Goal: Check status: Check status

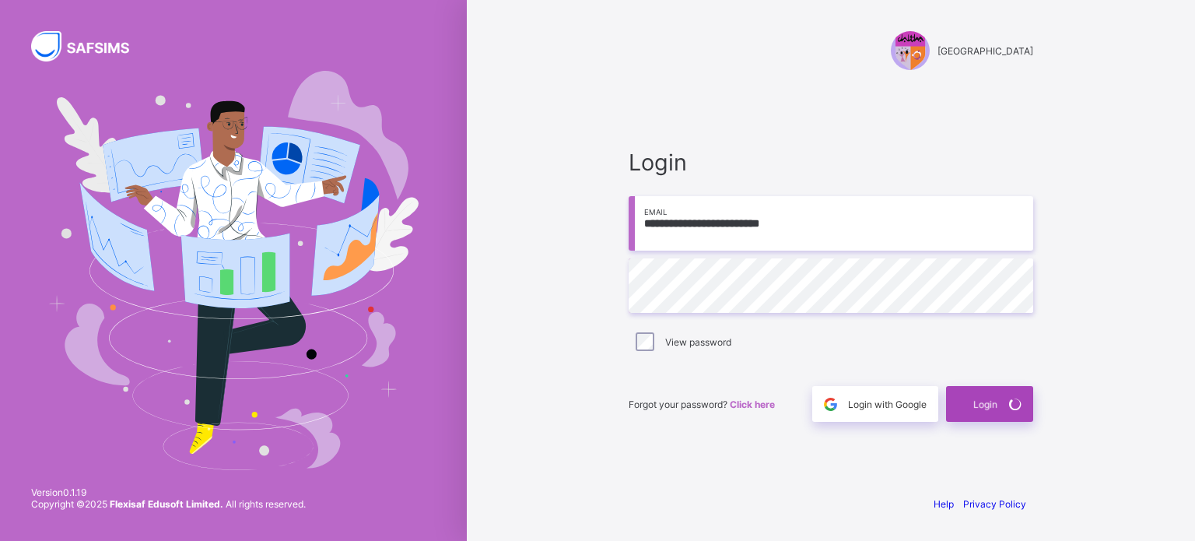
click at [993, 409] on span "Login" at bounding box center [985, 404] width 24 height 12
click at [993, 409] on div "Login" at bounding box center [989, 404] width 87 height 36
click at [910, 412] on div "Login with Google" at bounding box center [875, 404] width 126 height 36
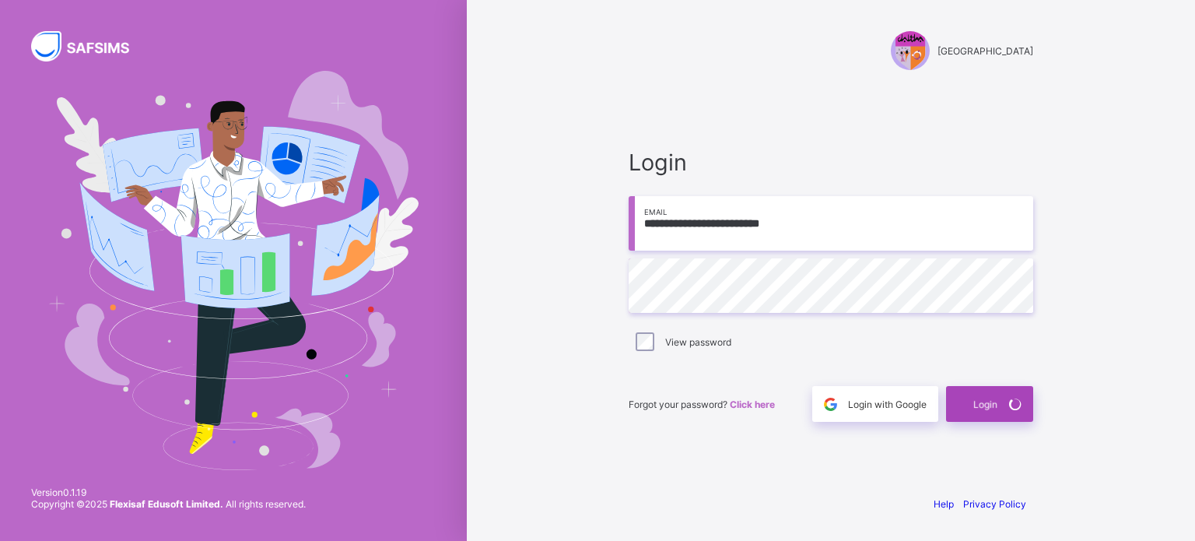
click at [1009, 403] on icon at bounding box center [1016, 403] width 22 height 21
click at [1009, 403] on icon at bounding box center [1015, 404] width 17 height 16
click at [1009, 403] on icon at bounding box center [1016, 404] width 23 height 23
click at [1009, 403] on icon at bounding box center [1015, 404] width 20 height 19
click at [1009, 403] on icon at bounding box center [1015, 403] width 21 height 19
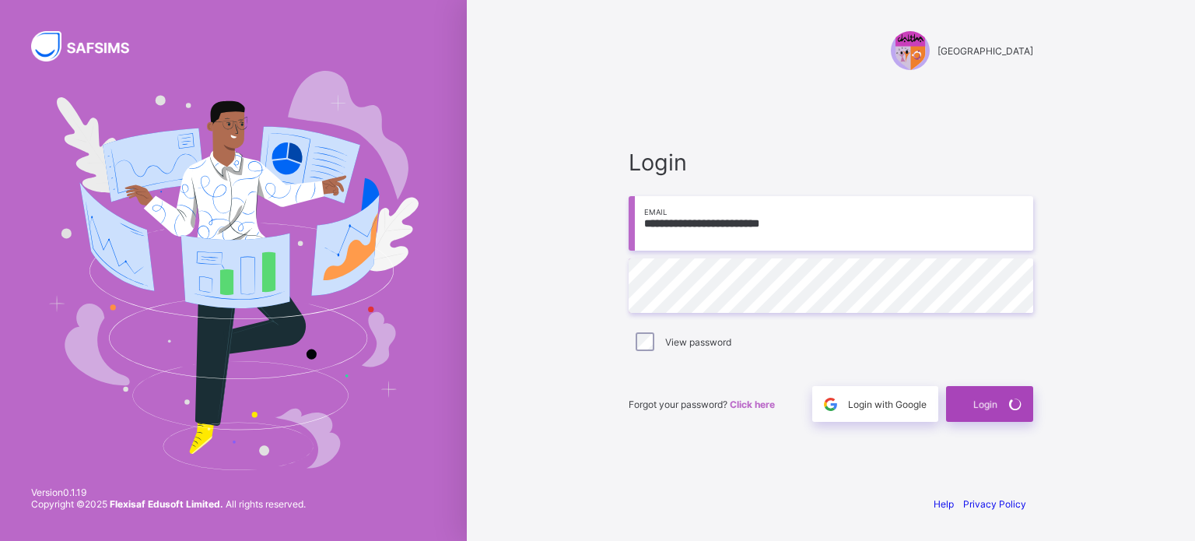
click at [1009, 403] on icon at bounding box center [1016, 403] width 22 height 21
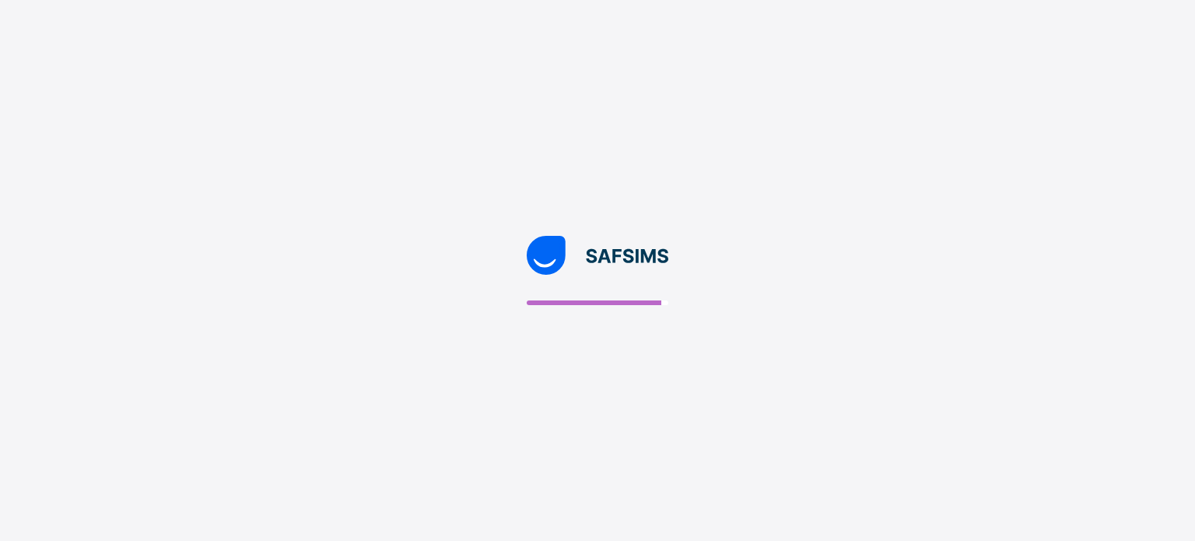
click at [1077, 198] on div at bounding box center [597, 270] width 1195 height 541
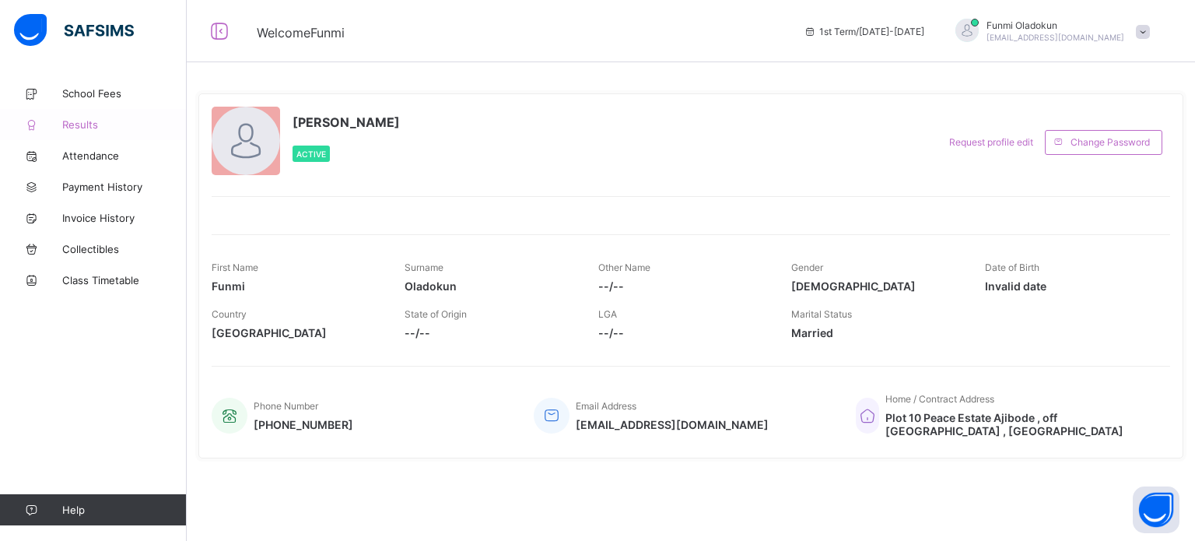
click at [105, 131] on link "Results" at bounding box center [93, 124] width 187 height 31
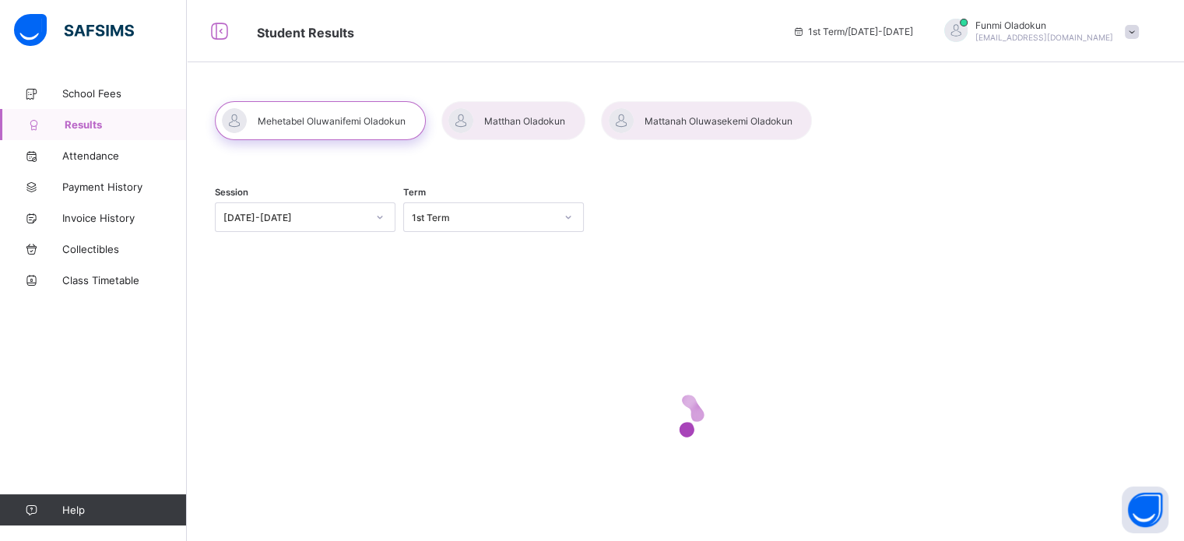
click at [351, 220] on div "2025-2026" at bounding box center [294, 218] width 143 height 12
click at [373, 167] on div "Session 0 results available. Use Up and Down to choose options, press Enter to …" at bounding box center [685, 332] width 997 height 508
click at [376, 220] on icon at bounding box center [379, 217] width 9 height 16
click at [417, 173] on div "Session 0 results available. Use Up and Down to choose options, press Enter to …" at bounding box center [682, 219] width 934 height 96
click at [470, 242] on div "Term 1st Term" at bounding box center [493, 219] width 181 height 65
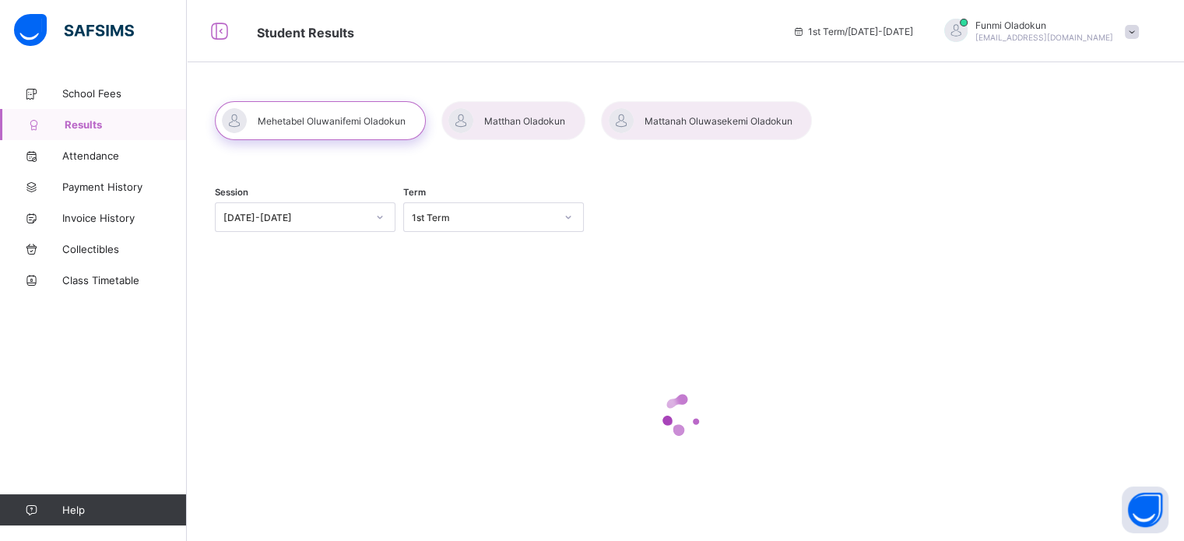
click at [486, 222] on div "1st Term" at bounding box center [483, 218] width 143 height 12
click at [443, 203] on div "1st Term" at bounding box center [493, 217] width 181 height 30
